Goal: Navigation & Orientation: Find specific page/section

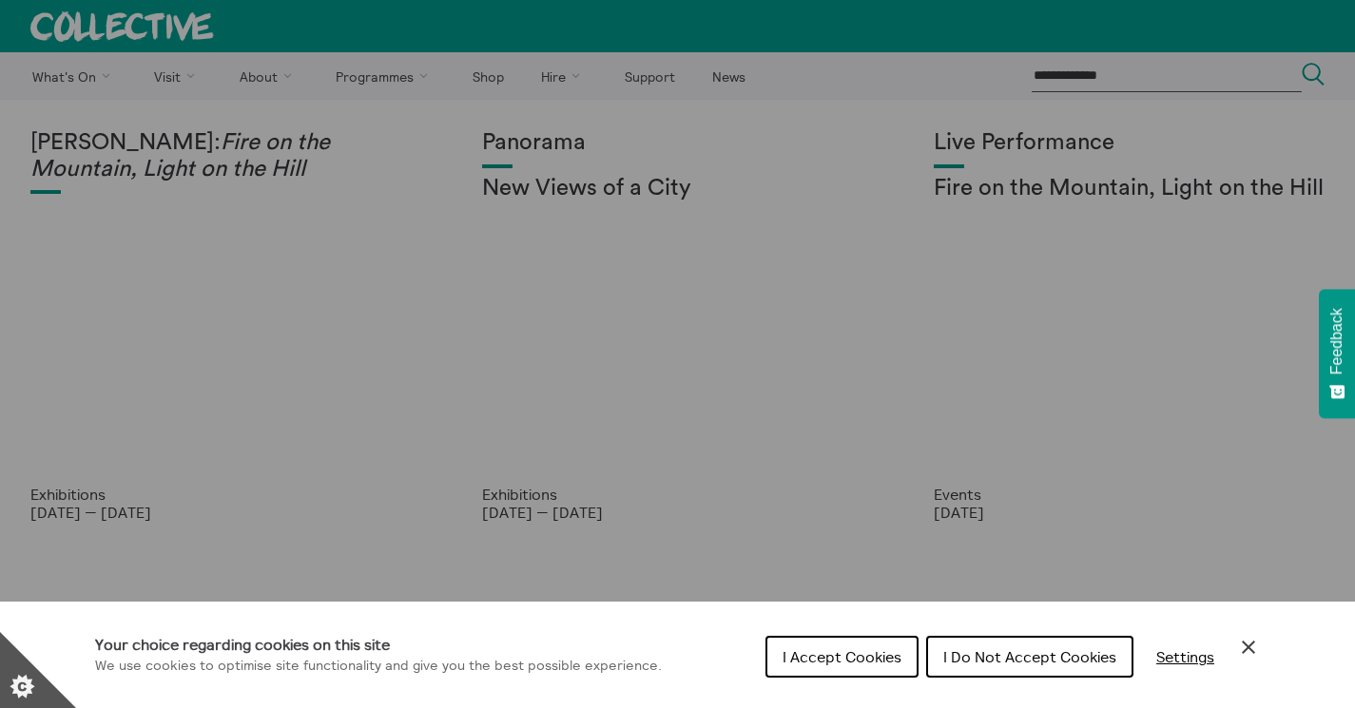
click at [989, 674] on button "I Do Not Accept Cookies" at bounding box center [1029, 657] width 207 height 42
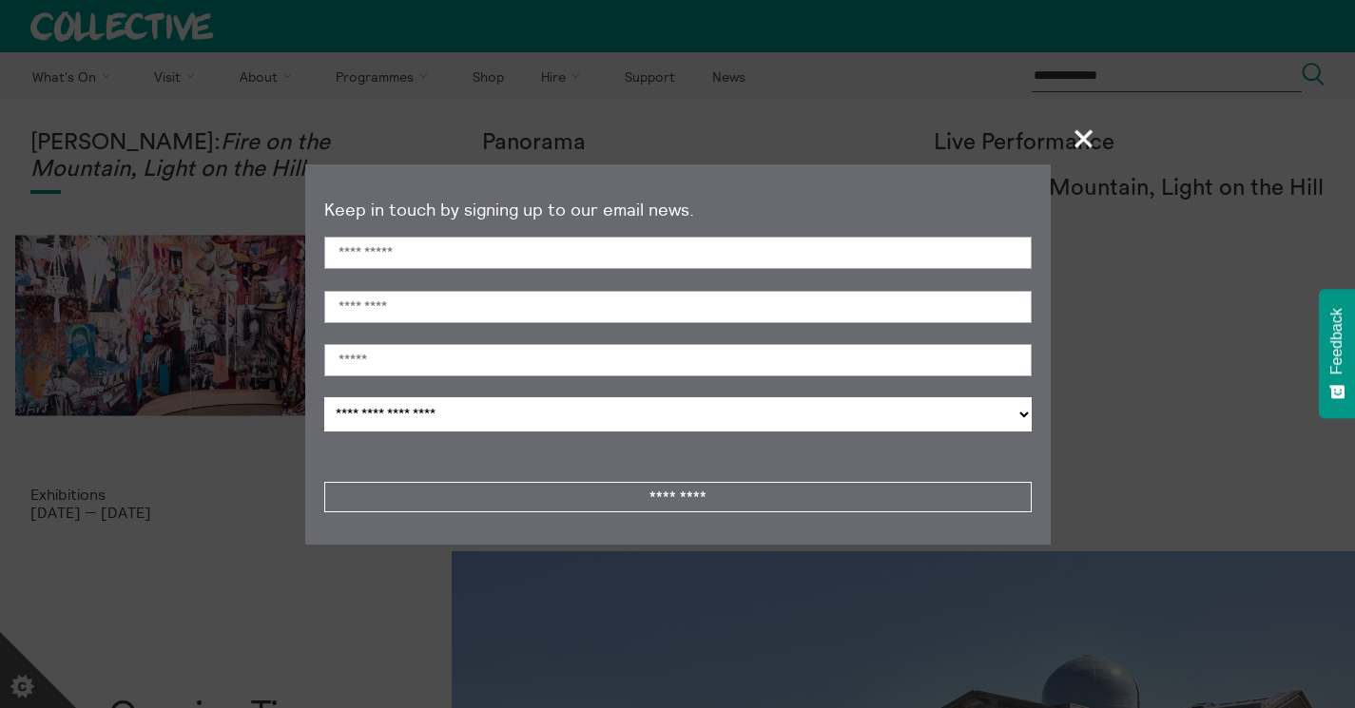
click at [1083, 153] on span "+" at bounding box center [1084, 138] width 56 height 56
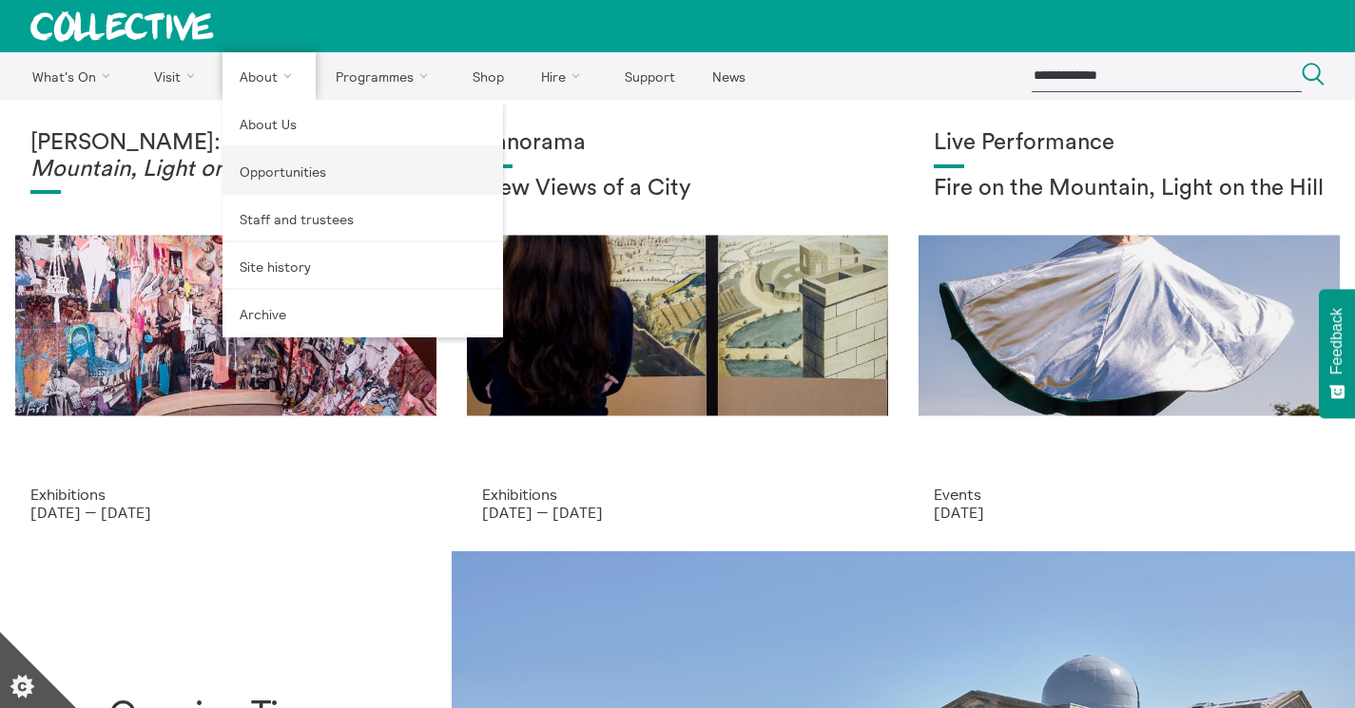
click at [286, 168] on link "Opportunities" at bounding box center [363, 171] width 281 height 48
